Goal: Information Seeking & Learning: Understand process/instructions

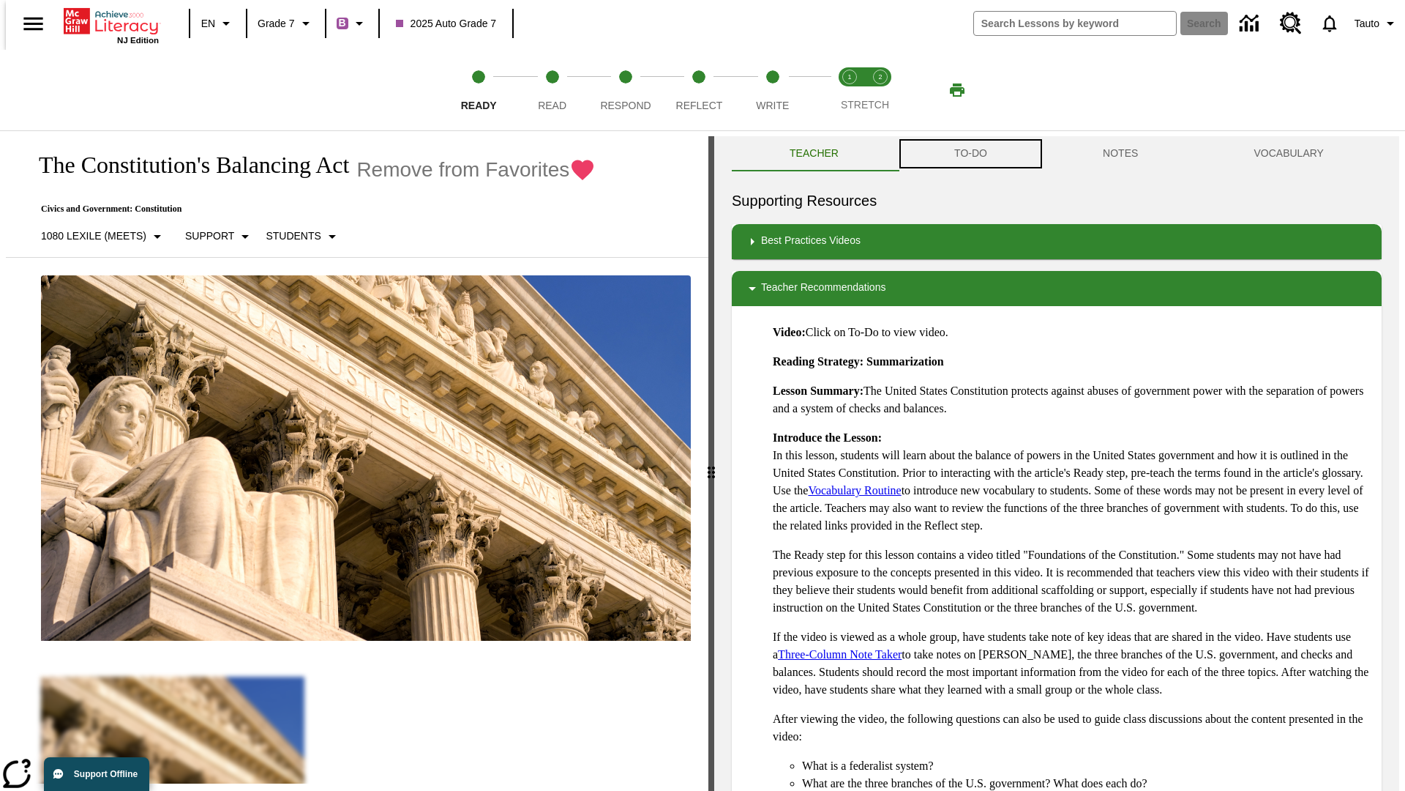
click at [970, 154] on button "TO-DO" at bounding box center [971, 153] width 149 height 35
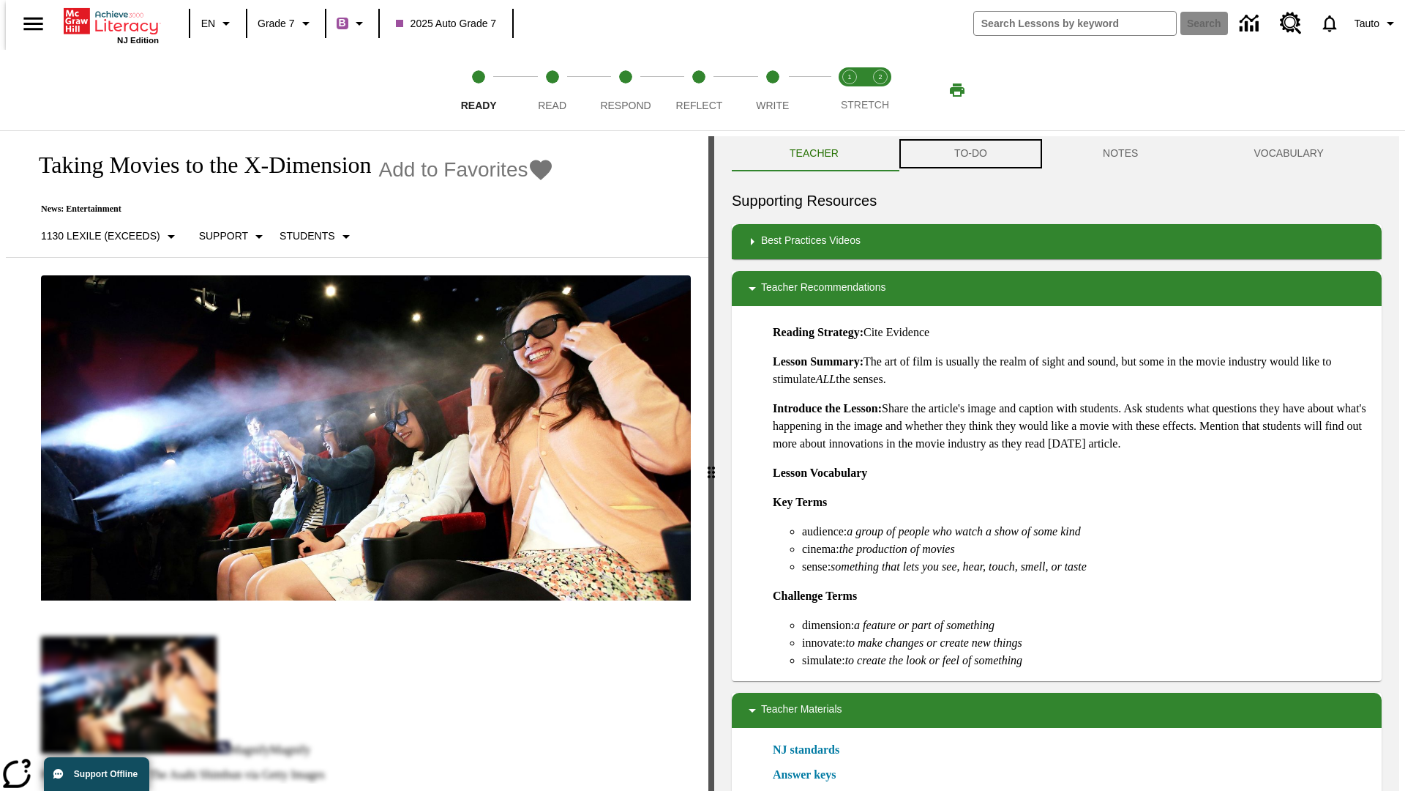
click at [970, 154] on button "TO-DO" at bounding box center [971, 153] width 149 height 35
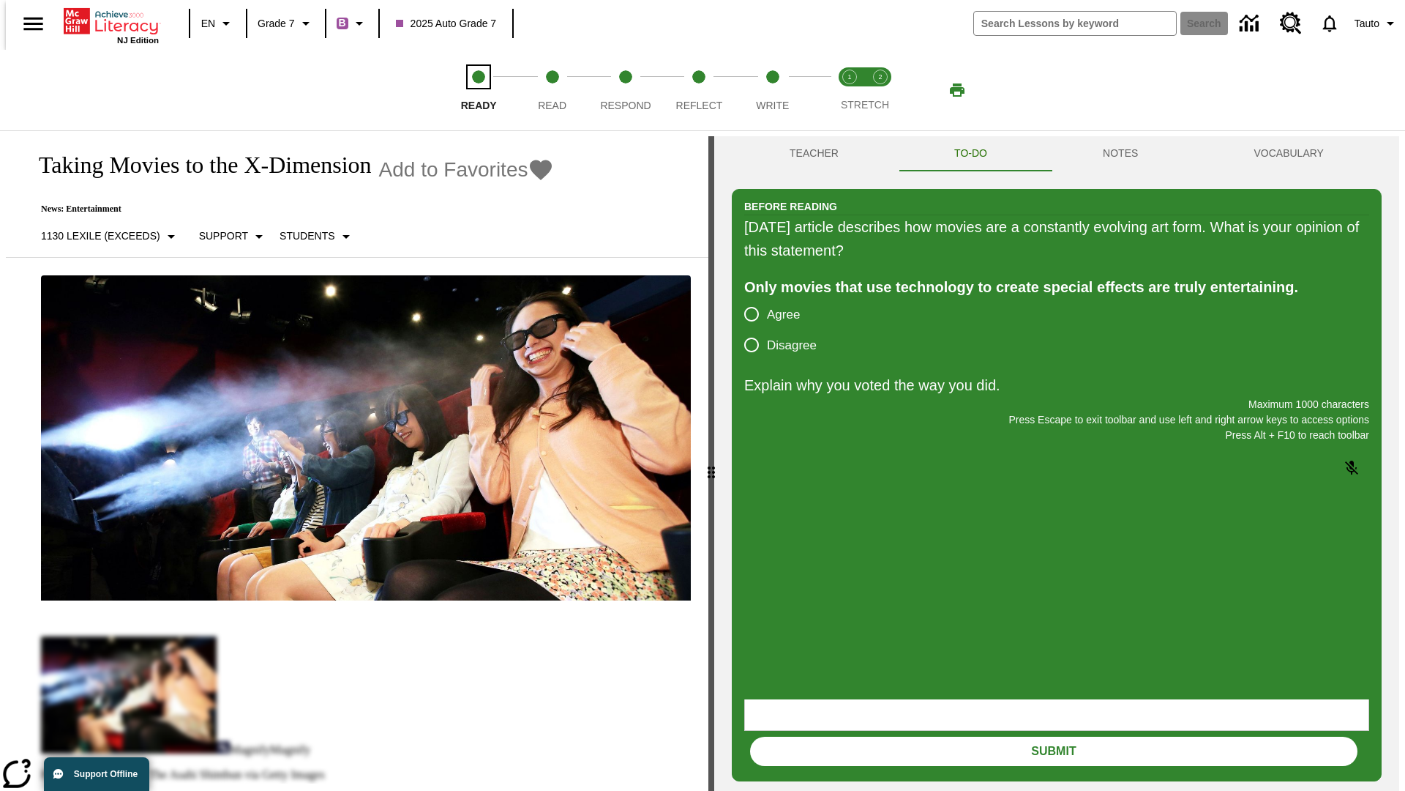
click at [479, 90] on span "Ready" at bounding box center [479, 99] width 36 height 26
click at [552, 90] on span "Read" at bounding box center [552, 99] width 29 height 26
